Goal: Book appointment/travel/reservation

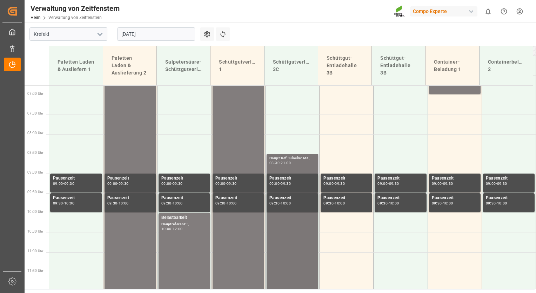
scroll to position [285, 0]
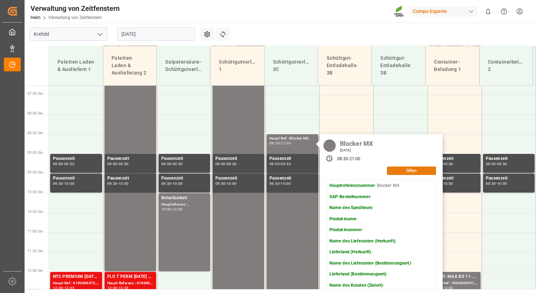
click at [412, 172] on button "Offen" at bounding box center [411, 170] width 49 height 8
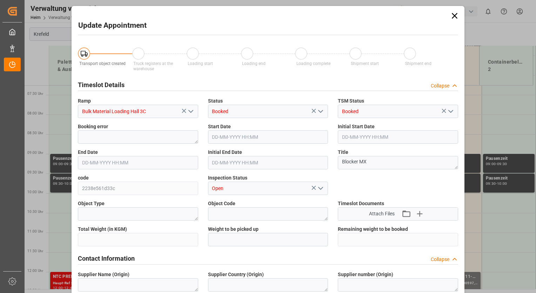
type input "12-08-2025 08:30"
type input "12-08-2025 21:00"
type input "30-07-2025 15:35"
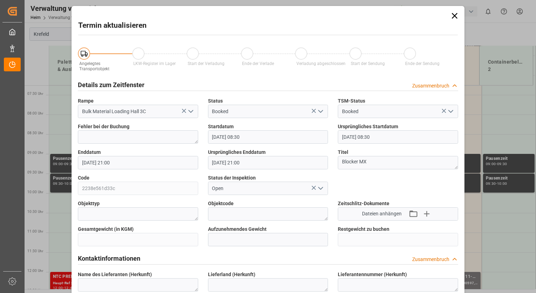
click at [450, 17] on icon at bounding box center [455, 16] width 10 height 10
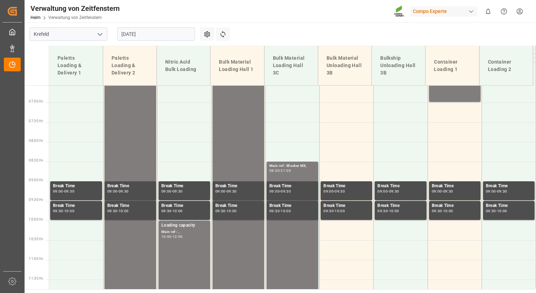
scroll to position [285, 0]
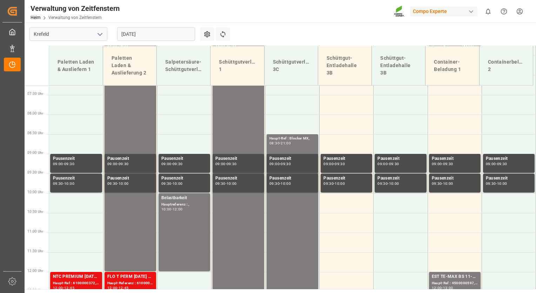
click at [159, 37] on input "[DATE]" at bounding box center [156, 33] width 78 height 13
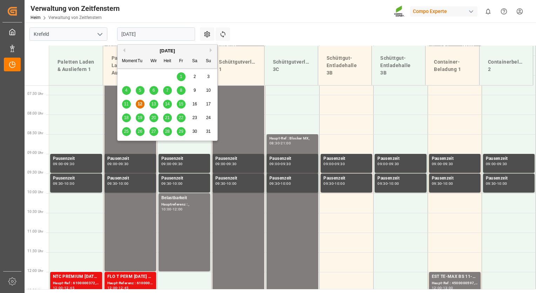
click at [154, 104] on span "13" at bounding box center [153, 103] width 5 height 5
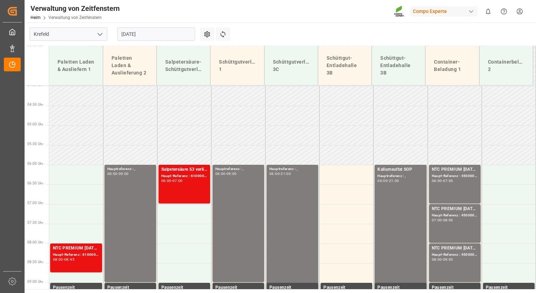
scroll to position [155, 0]
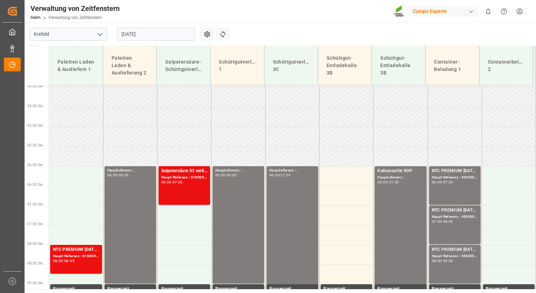
click at [176, 41] on div "13-08-2025" at bounding box center [156, 33] width 88 height 23
click at [174, 34] on input "13-08-2025" at bounding box center [156, 33] width 78 height 13
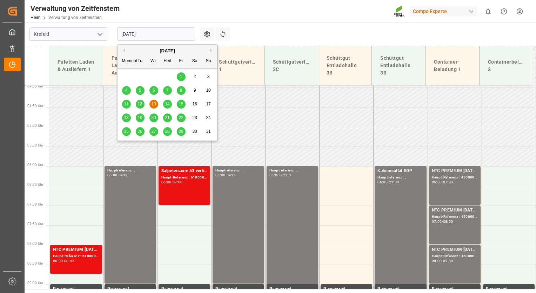
click at [167, 104] on span "14" at bounding box center [167, 103] width 5 height 5
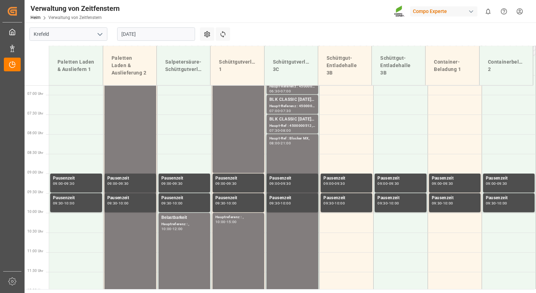
scroll to position [285, 0]
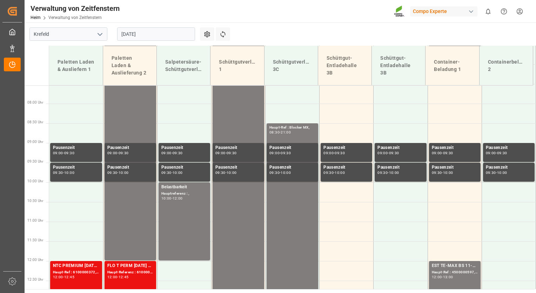
scroll to position [325, 0]
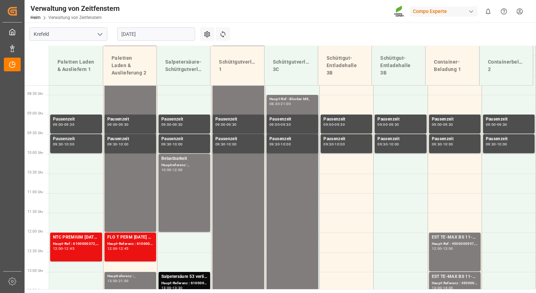
click at [161, 33] on input "[DATE]" at bounding box center [156, 33] width 78 height 13
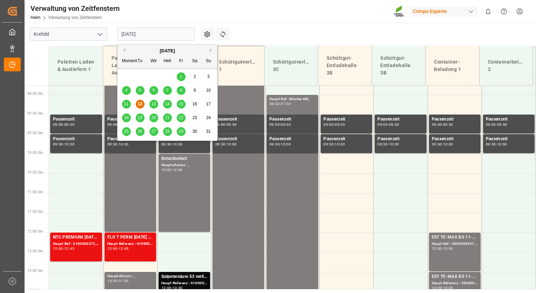
click at [167, 103] on span "14" at bounding box center [167, 103] width 5 height 5
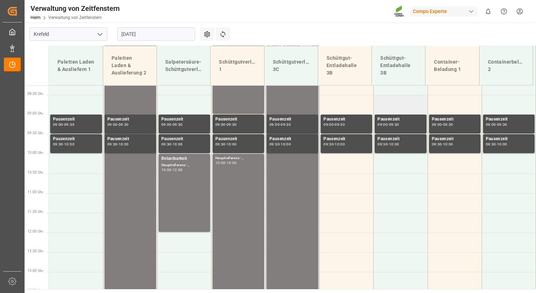
drag, startPoint x: 167, startPoint y: 103, endPoint x: 422, endPoint y: 103, distance: 254.5
click at [422, 103] on tr at bounding box center [292, 105] width 487 height 20
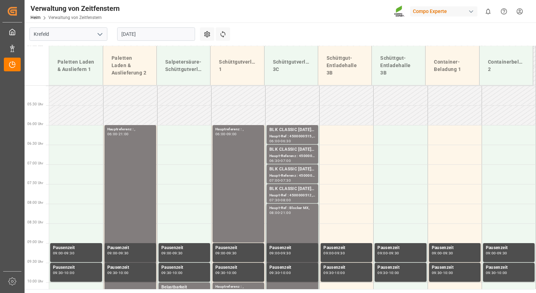
scroll to position [191, 0]
